Goal: Information Seeking & Learning: Learn about a topic

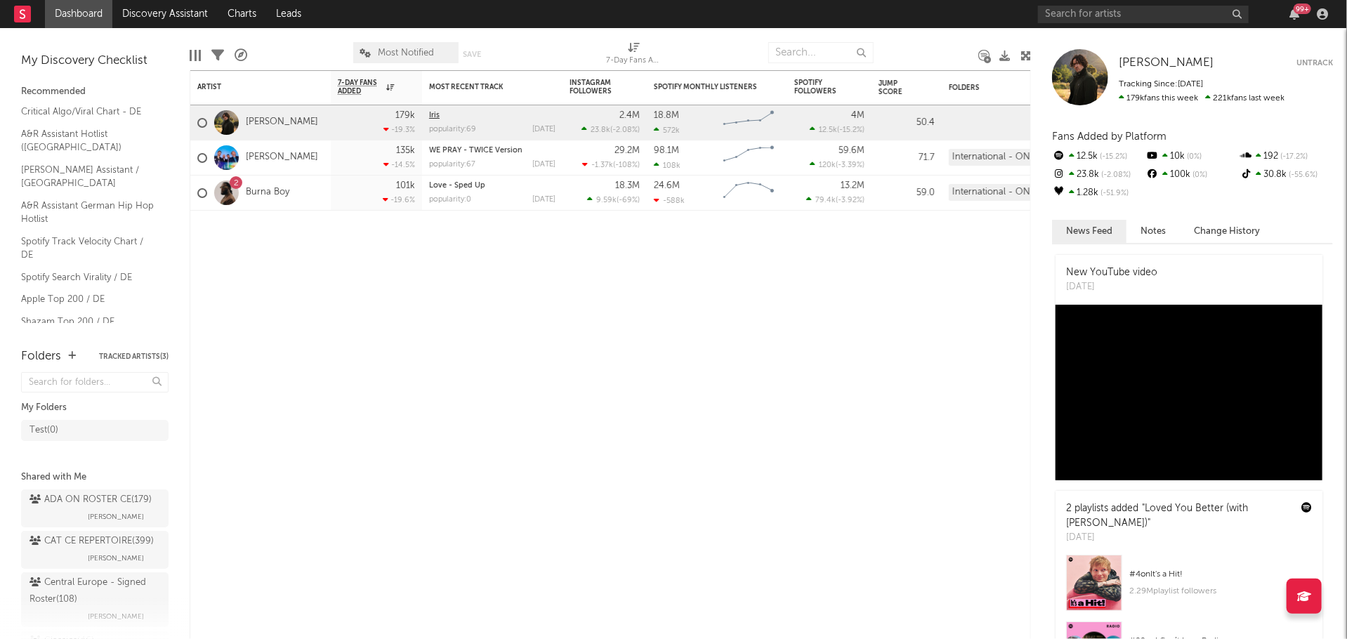
click at [433, 117] on link "Iris" at bounding box center [434, 116] width 11 height 8
click at [275, 123] on link "[PERSON_NAME]" at bounding box center [282, 123] width 72 height 12
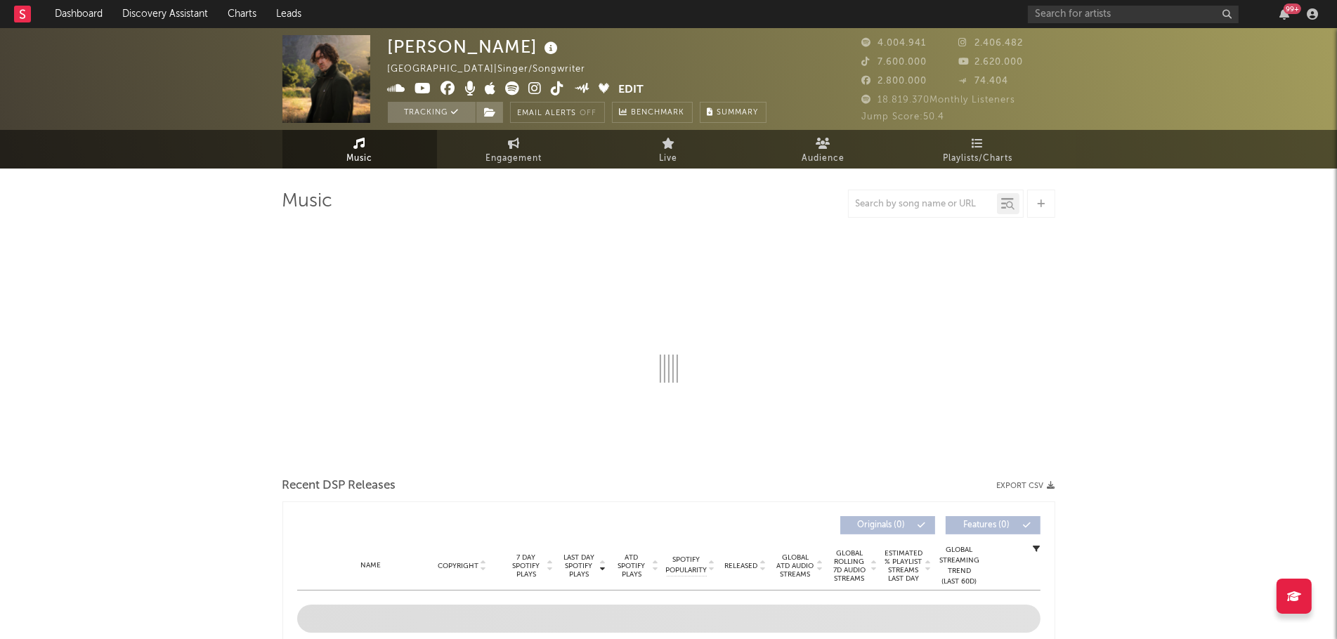
select select "6m"
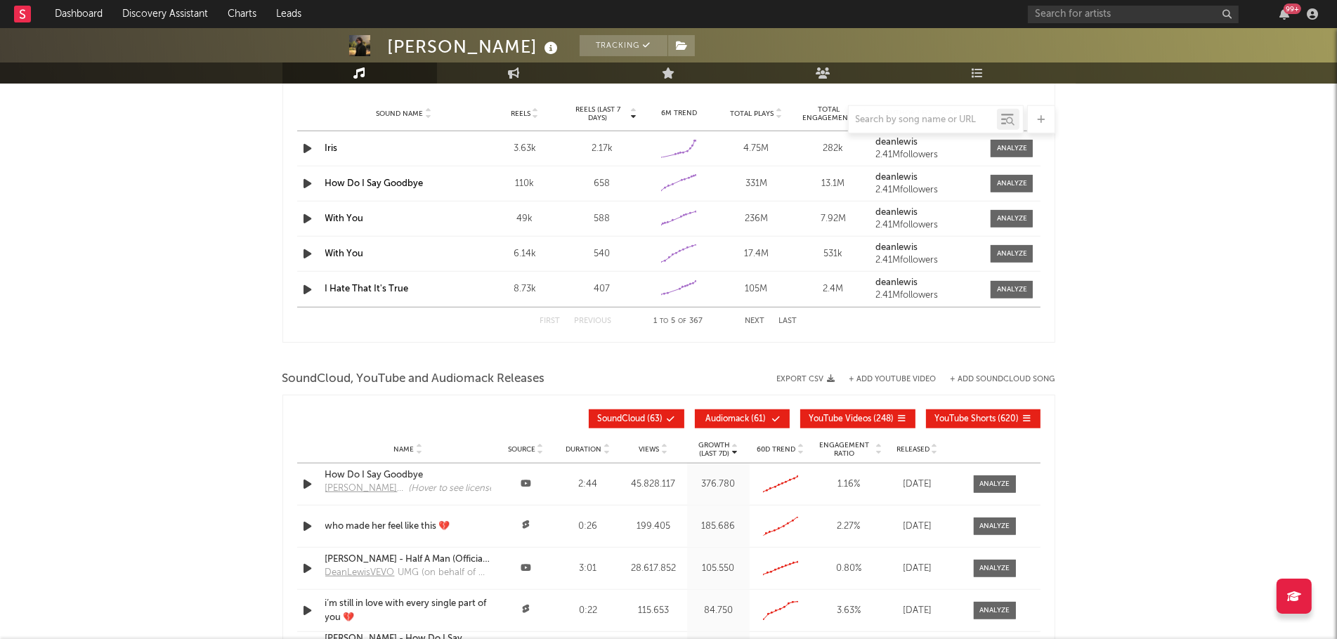
scroll to position [1391, 0]
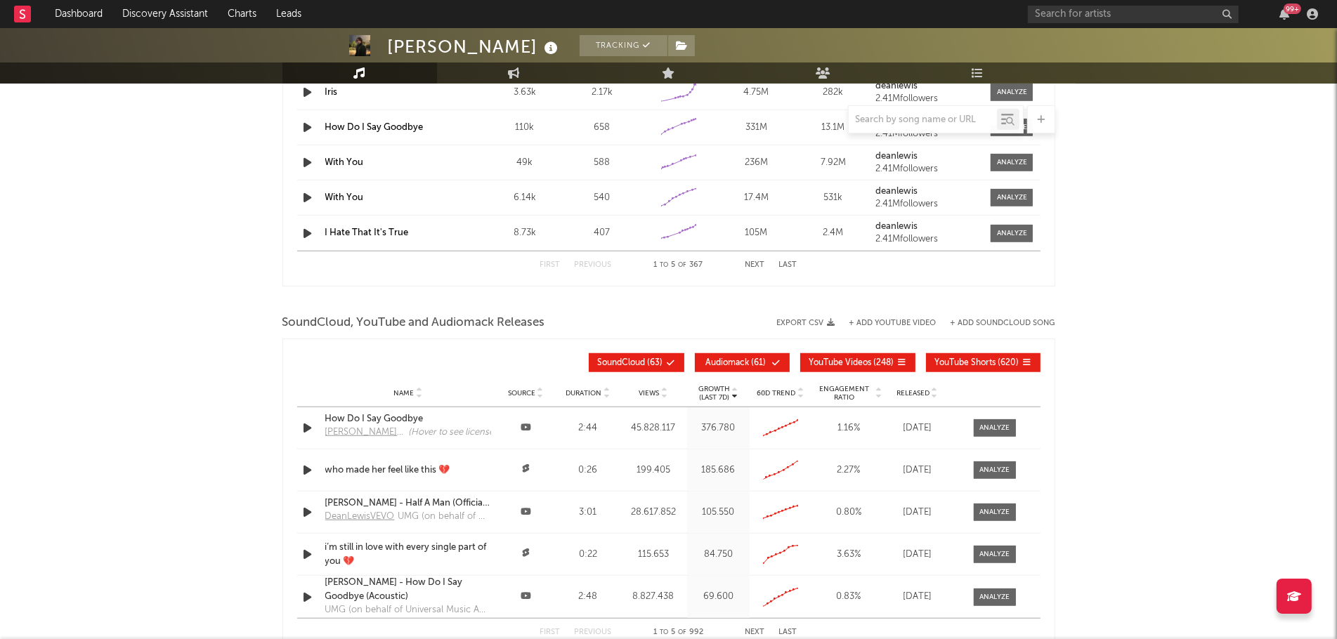
click at [667, 362] on icon at bounding box center [671, 363] width 8 height 8
click at [740, 361] on span "Audiomack" at bounding box center [728, 363] width 44 height 8
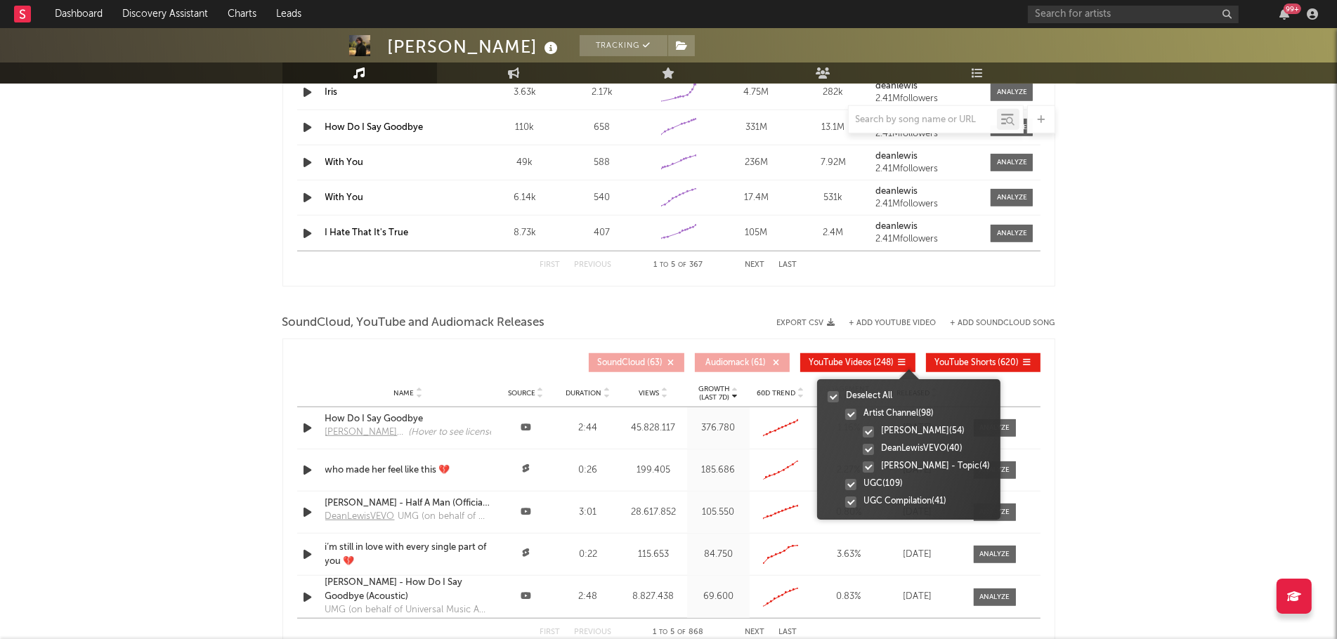
click at [885, 362] on div at bounding box center [908, 368] width 183 height 22
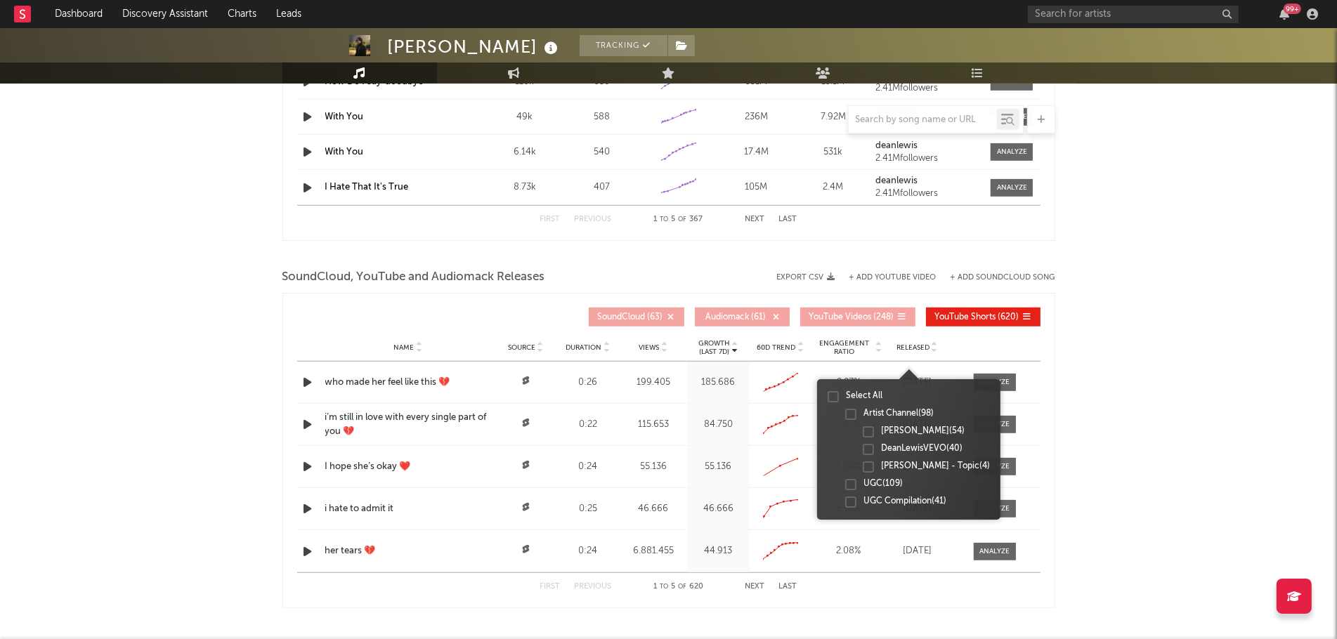
scroll to position [1461, 0]
